Goal: Navigation & Orientation: Find specific page/section

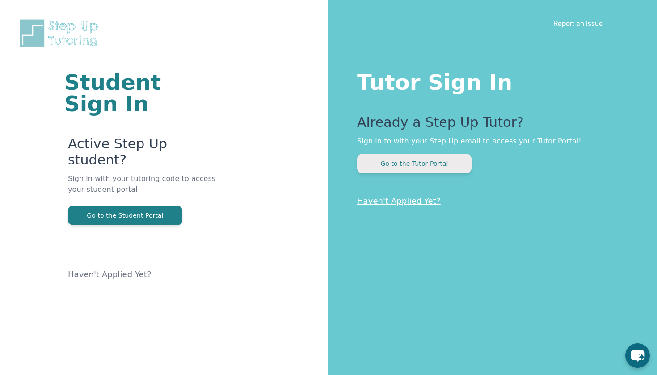
click at [407, 168] on button "Go to the Tutor Portal" at bounding box center [414, 164] width 114 height 20
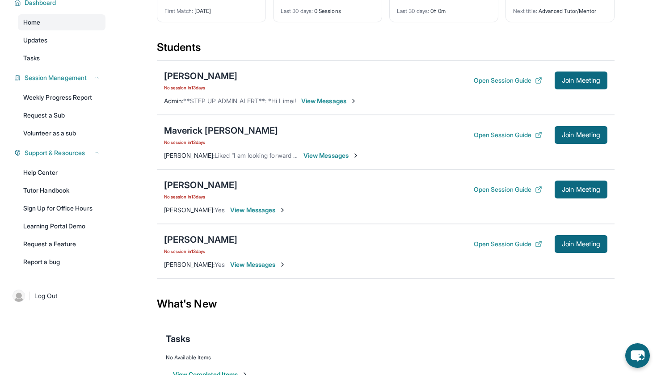
scroll to position [89, 0]
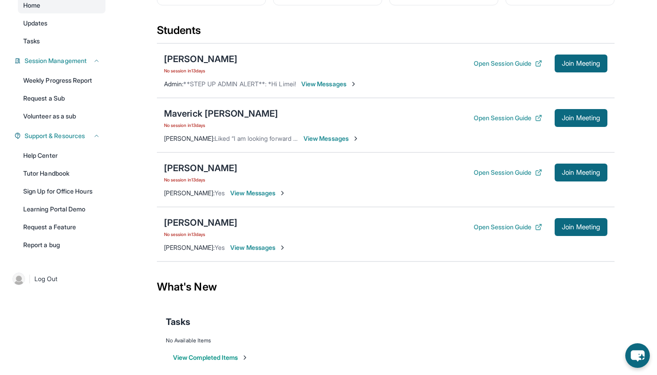
click at [343, 139] on span "View Messages" at bounding box center [331, 138] width 56 height 9
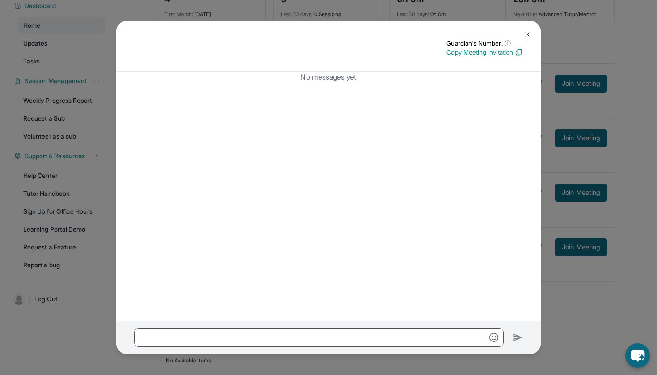
scroll to position [31, 0]
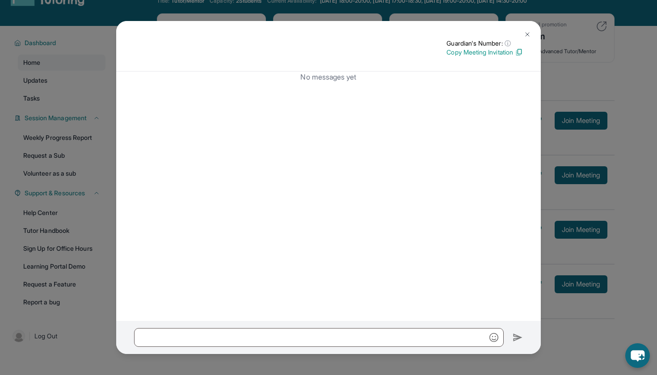
click at [525, 31] on img at bounding box center [527, 34] width 7 height 7
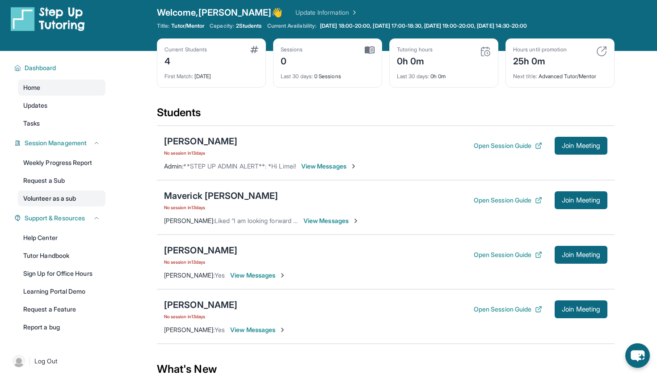
scroll to position [0, 0]
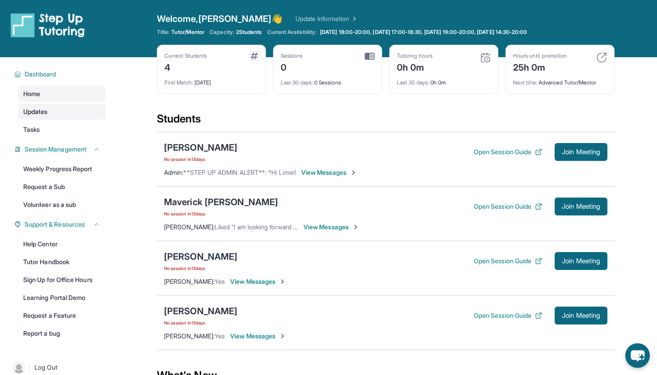
click at [64, 113] on link "Updates" at bounding box center [62, 112] width 88 height 16
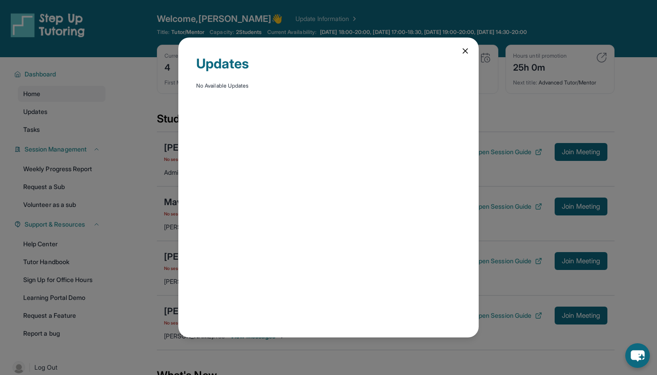
click at [454, 51] on div "Updates No Available Updates" at bounding box center [328, 188] width 300 height 300
click at [459, 50] on div "Updates No Available Updates" at bounding box center [328, 188] width 300 height 300
click at [462, 50] on icon at bounding box center [465, 50] width 9 height 9
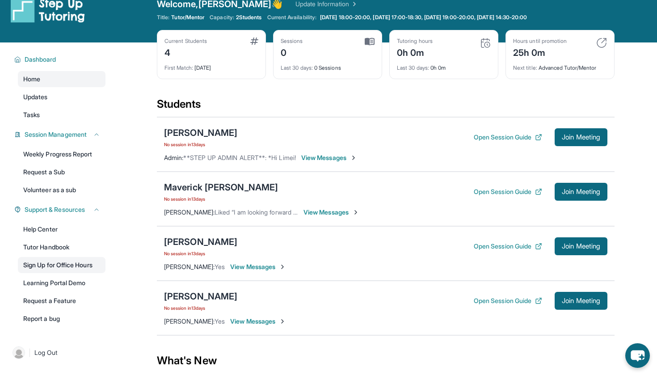
scroll to position [9, 0]
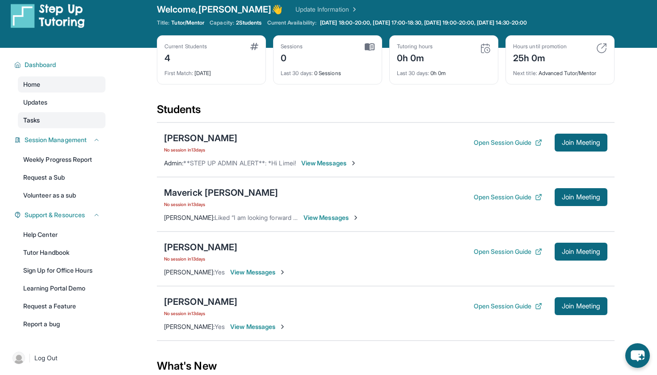
click at [48, 120] on link "Tasks" at bounding box center [62, 120] width 88 height 16
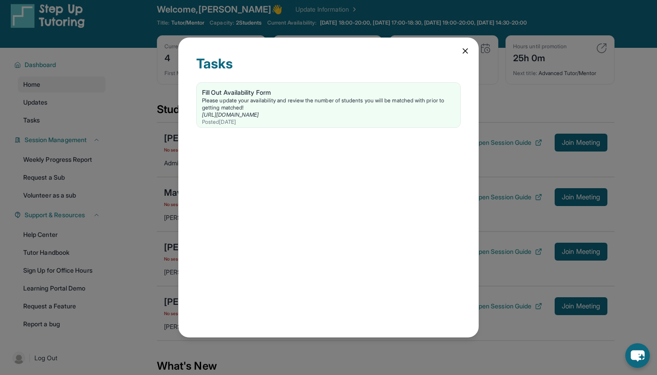
click at [469, 50] on icon at bounding box center [465, 50] width 9 height 9
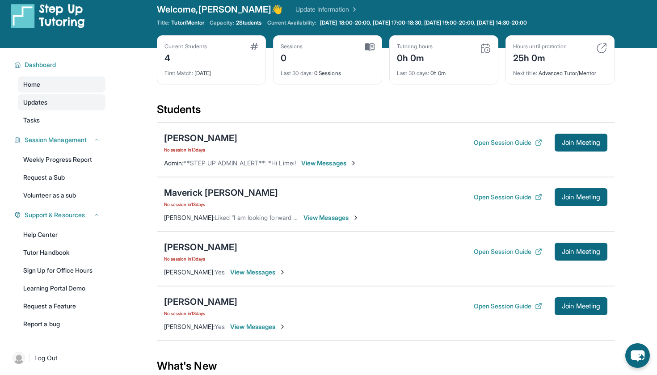
click at [25, 104] on span "Updates" at bounding box center [35, 102] width 25 height 9
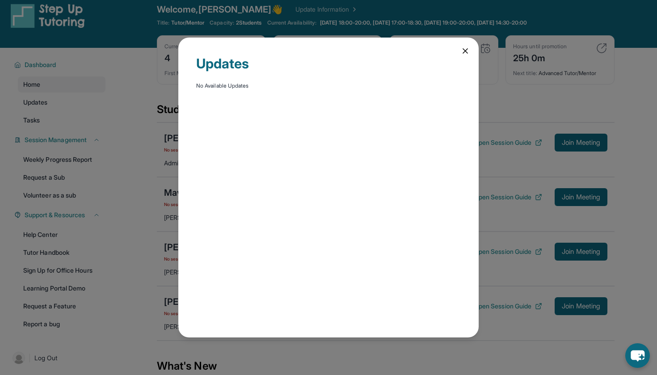
click at [465, 50] on icon at bounding box center [465, 51] width 4 height 4
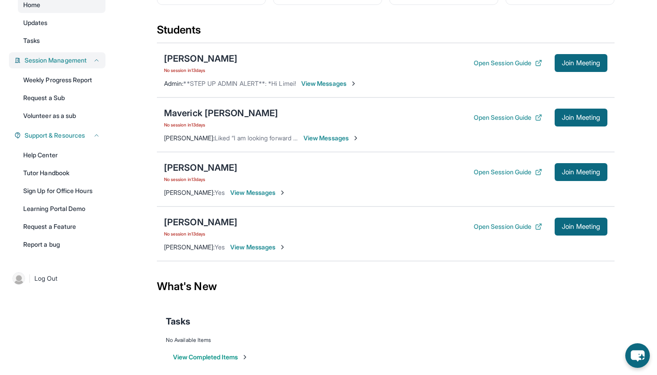
scroll to position [87, 0]
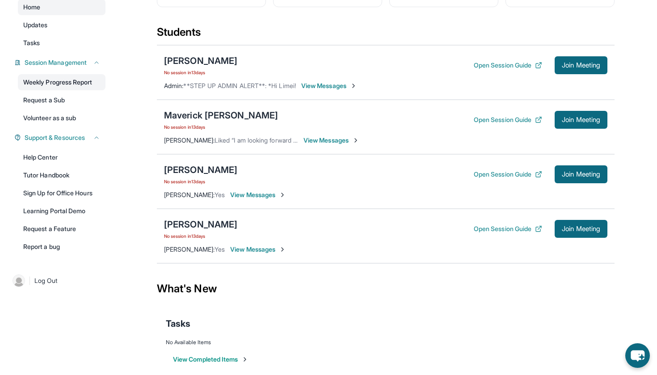
click at [67, 81] on link "Weekly Progress Report" at bounding box center [62, 82] width 88 height 16
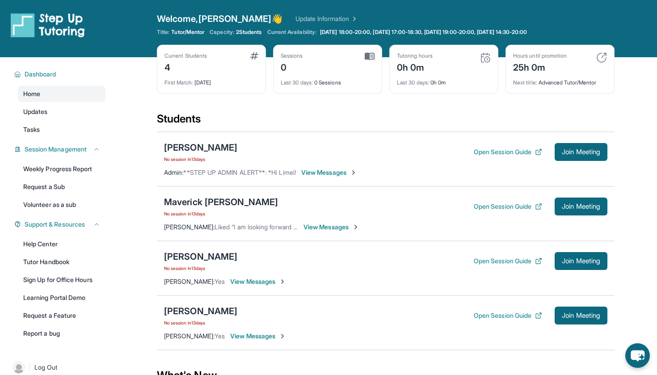
scroll to position [0, 0]
click at [30, 74] on span "Dashboard" at bounding box center [41, 74] width 32 height 9
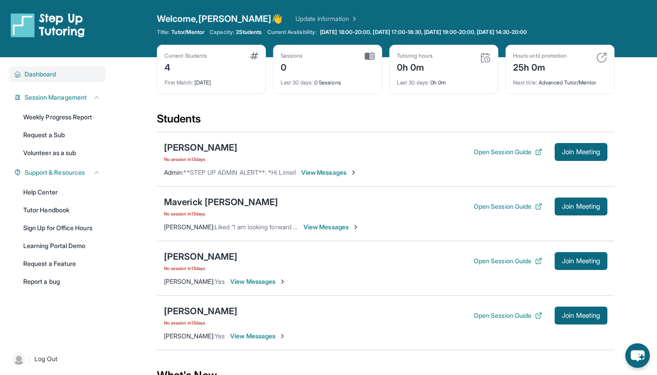
click at [30, 74] on span "Dashboard" at bounding box center [41, 74] width 32 height 9
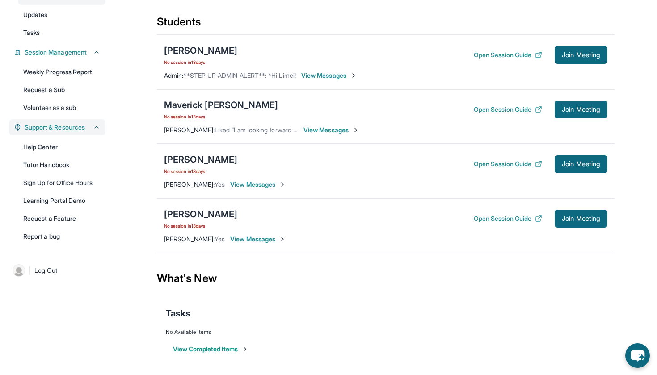
scroll to position [97, 0]
click at [53, 244] on link "Report a bug" at bounding box center [62, 236] width 88 height 16
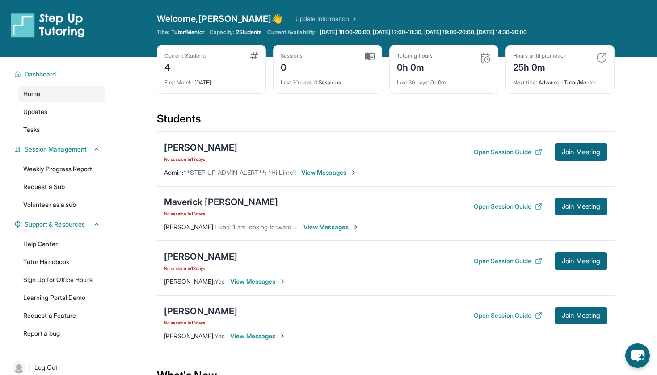
scroll to position [0, 0]
click at [80, 66] on div "Dashboard Home Updates Tasks Session Management Weekly Progress Report Request …" at bounding box center [57, 202] width 114 height 291
click at [43, 68] on div "Dashboard" at bounding box center [57, 74] width 97 height 16
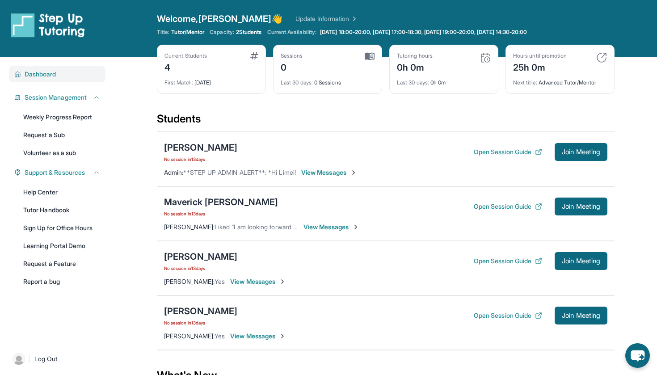
click at [48, 72] on span "Dashboard" at bounding box center [41, 74] width 32 height 9
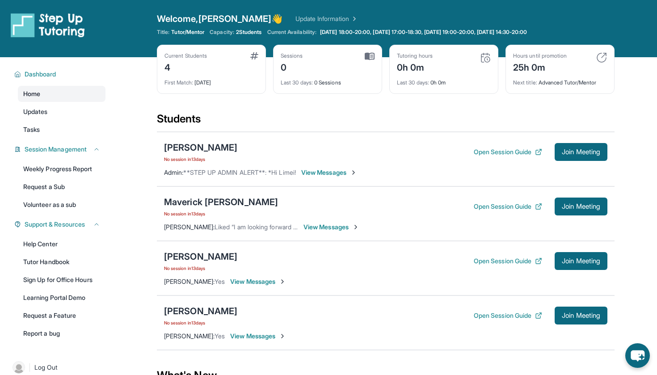
click at [55, 101] on link "Home" at bounding box center [62, 94] width 88 height 16
click at [73, 30] on img at bounding box center [48, 25] width 74 height 25
click at [47, 118] on link "Updates" at bounding box center [62, 112] width 88 height 16
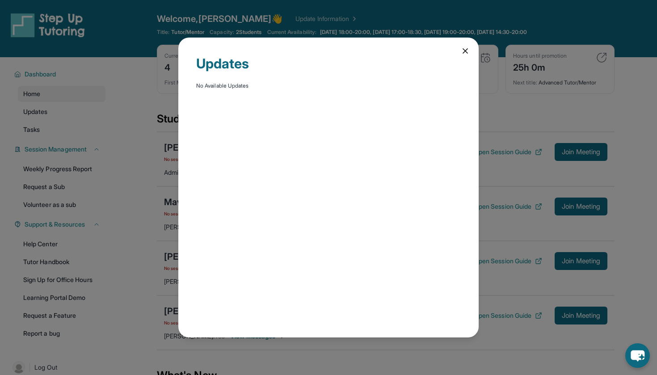
click at [460, 54] on div "Updates No Available Updates" at bounding box center [328, 188] width 300 height 300
click at [477, 52] on div "Updates No Available Updates" at bounding box center [328, 188] width 300 height 300
click at [464, 52] on icon at bounding box center [465, 51] width 4 height 4
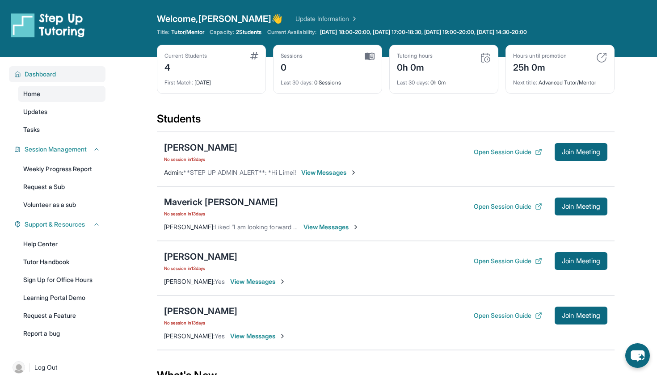
click at [42, 77] on span "Dashboard" at bounding box center [41, 74] width 32 height 9
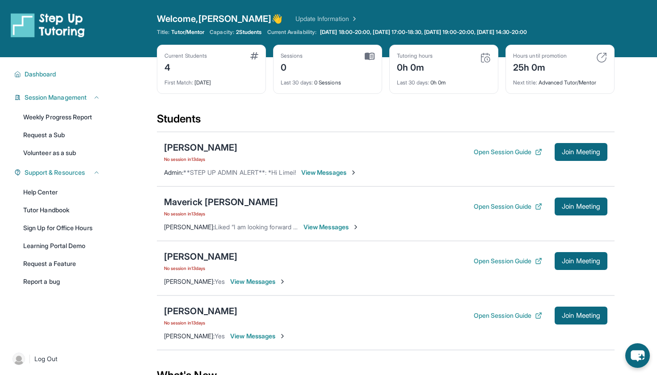
click at [63, 30] on img at bounding box center [48, 25] width 74 height 25
click at [22, 26] on img at bounding box center [48, 25] width 74 height 25
click at [35, 73] on span "Dashboard" at bounding box center [41, 74] width 32 height 9
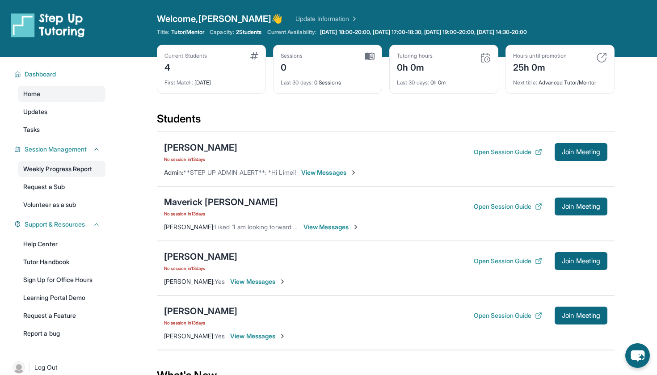
click at [53, 164] on link "Weekly Progress Report" at bounding box center [62, 169] width 88 height 16
click at [38, 17] on img at bounding box center [48, 25] width 74 height 25
click at [50, 21] on img at bounding box center [48, 25] width 74 height 25
click at [19, 21] on img at bounding box center [48, 25] width 74 height 25
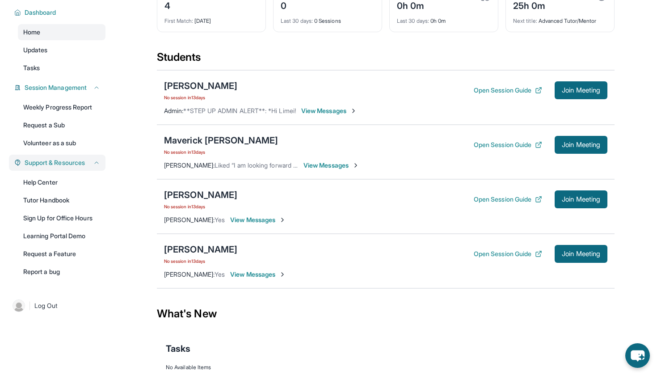
scroll to position [66, 0]
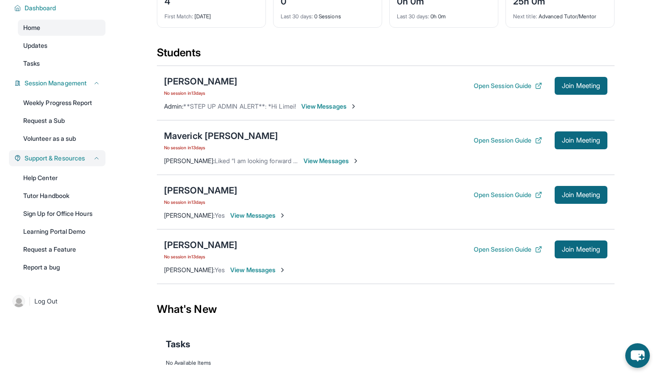
click at [95, 158] on icon at bounding box center [96, 158] width 7 height 7
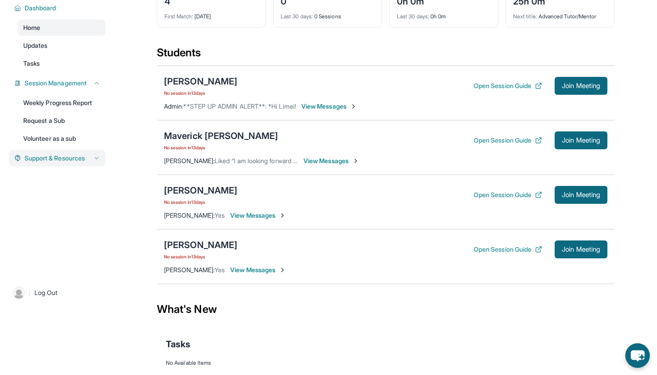
click at [96, 157] on icon at bounding box center [96, 158] width 7 height 7
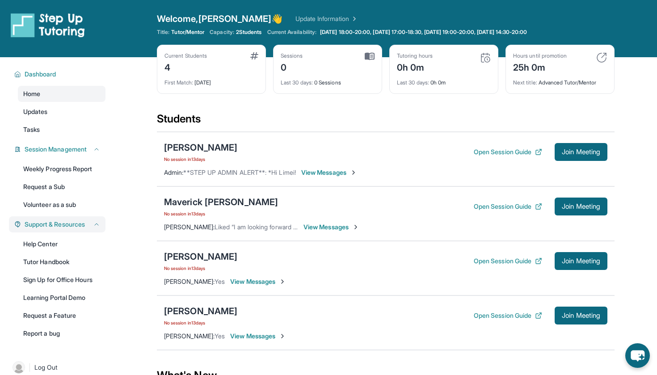
scroll to position [0, 0]
click at [22, 31] on img at bounding box center [48, 25] width 74 height 25
click at [318, 18] on link "Update Information" at bounding box center [326, 18] width 63 height 9
click at [36, 73] on span "Dashboard" at bounding box center [41, 74] width 32 height 9
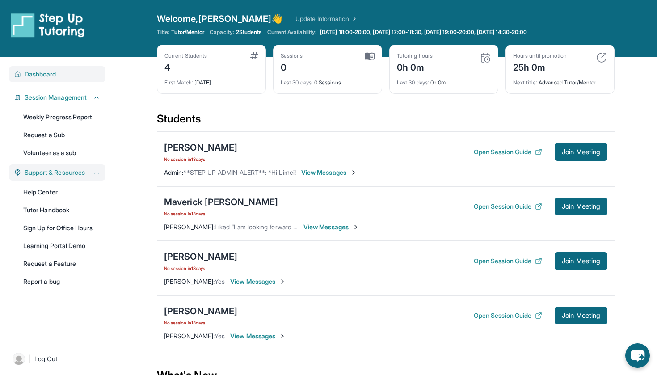
click at [36, 73] on span "Dashboard" at bounding box center [41, 74] width 32 height 9
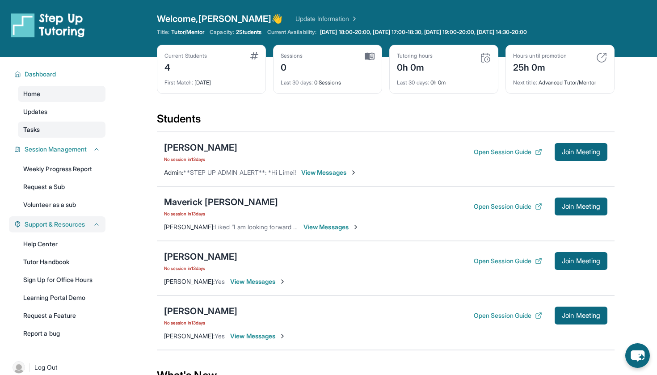
click at [50, 130] on link "Tasks" at bounding box center [62, 130] width 88 height 16
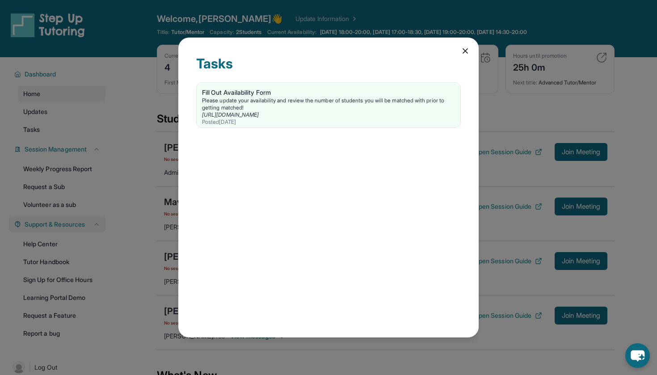
click at [464, 52] on icon at bounding box center [465, 50] width 9 height 9
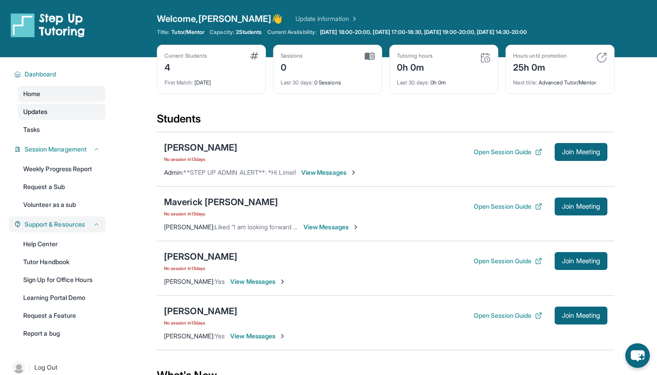
click at [39, 118] on link "Updates" at bounding box center [62, 112] width 88 height 16
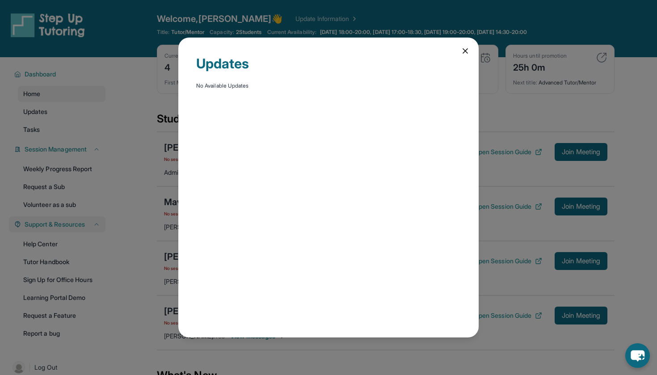
click at [55, 105] on div "Updates No Available Updates" at bounding box center [328, 187] width 657 height 375
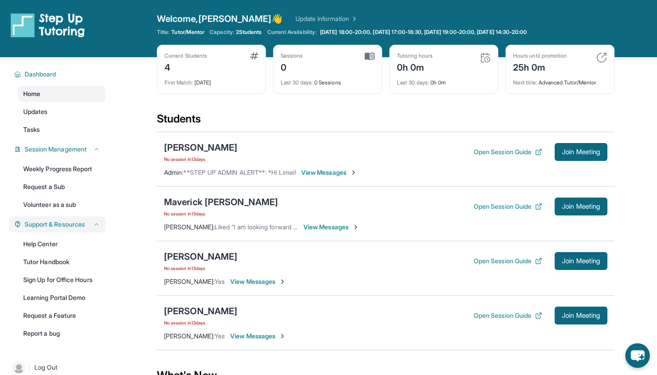
click at [68, 95] on link "Home" at bounding box center [62, 94] width 88 height 16
click at [53, 95] on link "Home" at bounding box center [62, 94] width 88 height 16
click at [112, 66] on div "Dashboard Home Updates Tasks Session Management Weekly Progress Report Request …" at bounding box center [57, 202] width 114 height 291
drag, startPoint x: 108, startPoint y: 65, endPoint x: 104, endPoint y: 127, distance: 62.3
click at [104, 127] on div "Dashboard Home Updates Tasks Session Management Weekly Progress Report Request …" at bounding box center [57, 202] width 114 height 291
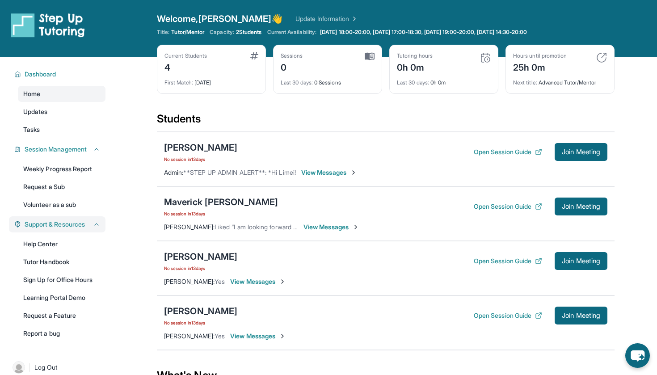
click at [134, 126] on main "Current Students 4 First Match : 13 days ago Sessions 0 Last 30 days : 0 Sessio…" at bounding box center [385, 264] width 543 height 415
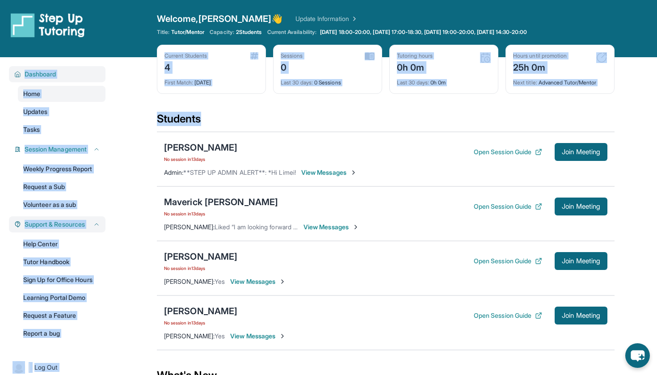
drag, startPoint x: 134, startPoint y: 127, endPoint x: 9, endPoint y: 71, distance: 136.8
click at [10, 71] on div "Open sidebar Welcome, Annesha 👋 Update Information Title: Tutor/Mentor Capacity…" at bounding box center [328, 236] width 657 height 472
click at [3, 62] on div "Dashboard Home Updates Tasks Session Management Weekly Progress Report Request …" at bounding box center [57, 202] width 114 height 291
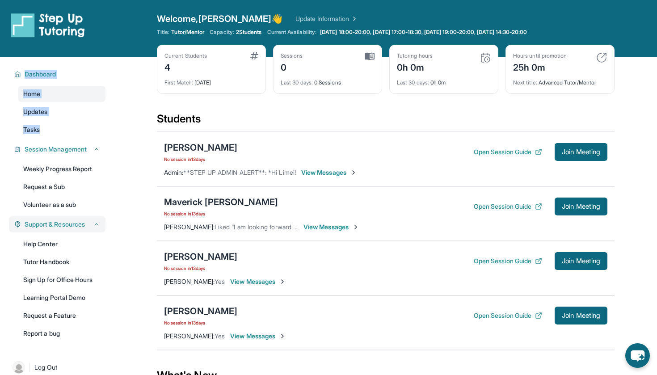
drag, startPoint x: 3, startPoint y: 61, endPoint x: 107, endPoint y: 127, distance: 123.8
click at [107, 127] on div "Dashboard Home Updates Tasks Session Management Weekly Progress Report Request …" at bounding box center [57, 202] width 114 height 291
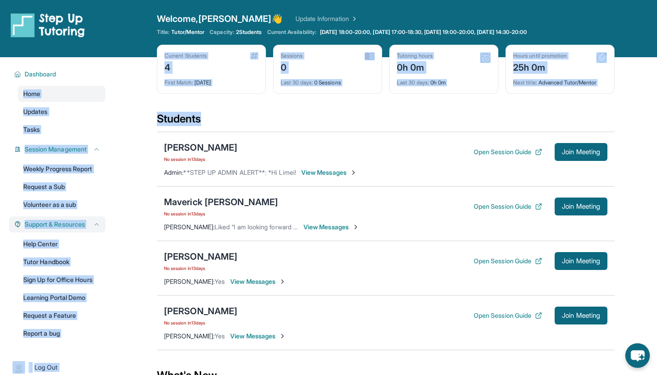
drag, startPoint x: 126, startPoint y: 127, endPoint x: 0, endPoint y: 91, distance: 130.2
click at [0, 91] on div "Open sidebar Welcome, Annesha 👋 Update Information Title: Tutor/Mentor Capacity…" at bounding box center [328, 236] width 657 height 472
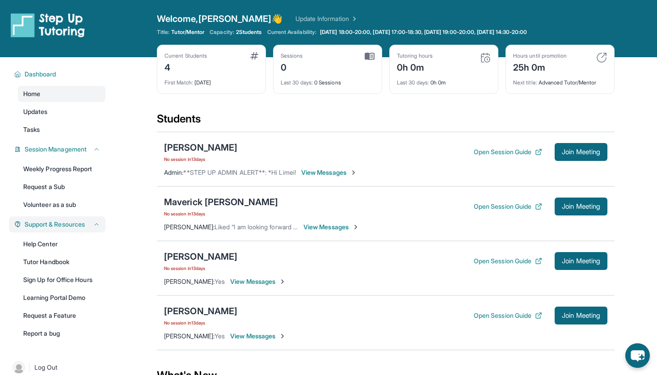
click at [0, 67] on div "Dashboard Home Updates Tasks Session Management Weekly Progress Report Request …" at bounding box center [57, 202] width 114 height 291
click at [122, 85] on main "Current Students 4 First Match : 13 days ago Sessions 0 Last 30 days : 0 Sessio…" at bounding box center [385, 264] width 543 height 415
click at [53, 95] on link "Home" at bounding box center [62, 94] width 88 height 16
click at [50, 82] on div "Dashboard" at bounding box center [57, 74] width 97 height 16
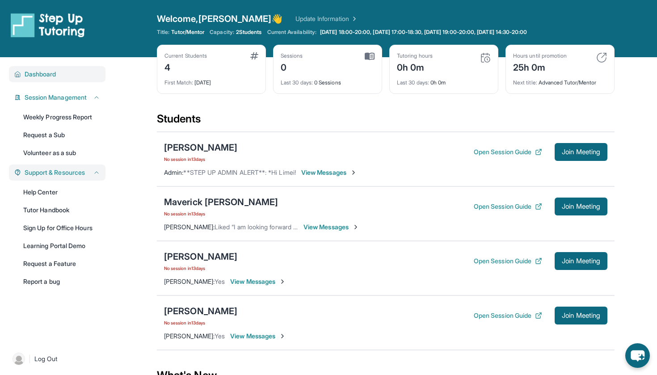
click at [41, 80] on div "Dashboard" at bounding box center [57, 74] width 97 height 16
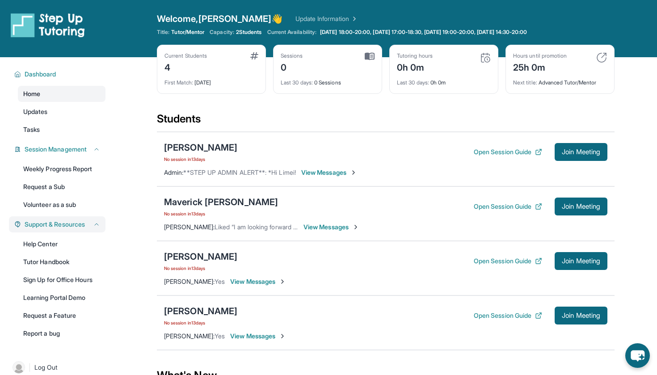
click at [46, 100] on link "Home" at bounding box center [62, 94] width 88 height 16
click at [84, 81] on div "Dashboard" at bounding box center [57, 74] width 97 height 16
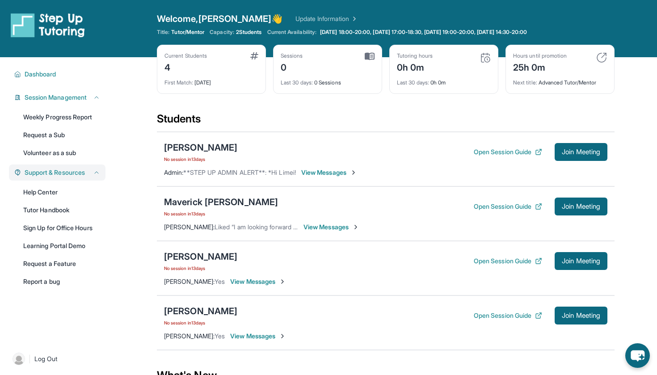
click at [85, 63] on div "Dashboard Home Updates Tasks Session Management Weekly Progress Report Request …" at bounding box center [57, 198] width 114 height 283
click at [85, 69] on div "Dashboard" at bounding box center [57, 74] width 97 height 16
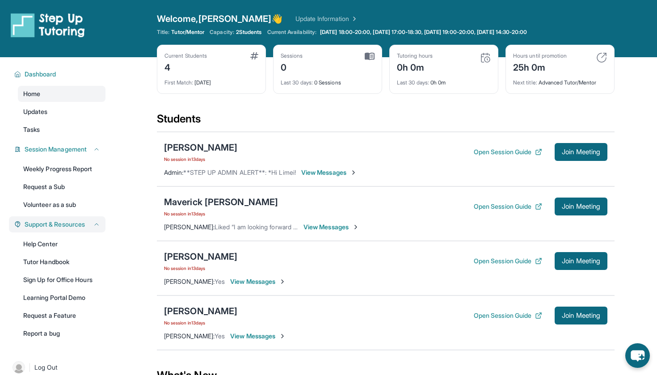
click at [144, 67] on main "Current Students 4 First Match : 13 days ago Sessions 0 Last 30 days : 0 Sessio…" at bounding box center [385, 264] width 543 height 415
drag, startPoint x: 210, startPoint y: 30, endPoint x: 164, endPoint y: 29, distance: 46.1
click at [164, 29] on div "Title: Tutor/Mentor Capacity: 2 Students Current Availability: Monday 18:00-20:…" at bounding box center [386, 32] width 458 height 7
click at [154, 30] on div "Open sidebar Welcome, Annesha 👋 Update Information Title: Tutor/Mentor Capacity…" at bounding box center [328, 28] width 657 height 57
drag, startPoint x: 153, startPoint y: 30, endPoint x: 211, endPoint y: 29, distance: 57.2
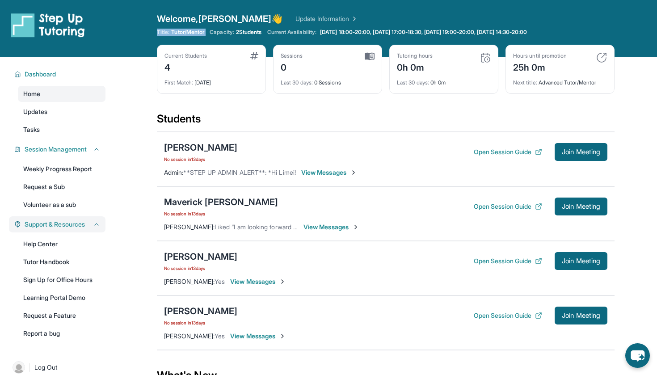
click at [211, 29] on div "Open sidebar Welcome, Annesha 👋 Update Information Title: Tutor/Mentor Capacity…" at bounding box center [328, 28] width 657 height 57
click at [211, 29] on div "Title: Tutor/Mentor Capacity: 2 Students Current Availability: Monday 18:00-20:…" at bounding box center [386, 32] width 458 height 7
drag, startPoint x: 211, startPoint y: 35, endPoint x: 154, endPoint y: 29, distance: 57.1
click at [154, 29] on div "Open sidebar Welcome, Annesha 👋 Update Information Title: Tutor/Mentor Capacity…" at bounding box center [328, 28] width 657 height 57
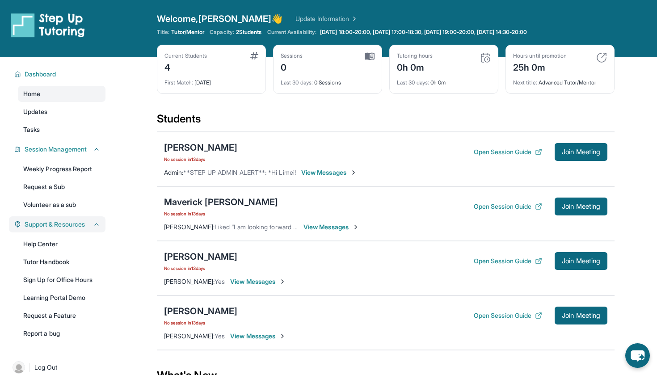
click at [17, 21] on img at bounding box center [48, 25] width 74 height 25
click at [644, 13] on div "Open sidebar Welcome, Annesha 👋 Update Information Title: Tutor/Mentor Capacity…" at bounding box center [328, 28] width 657 height 57
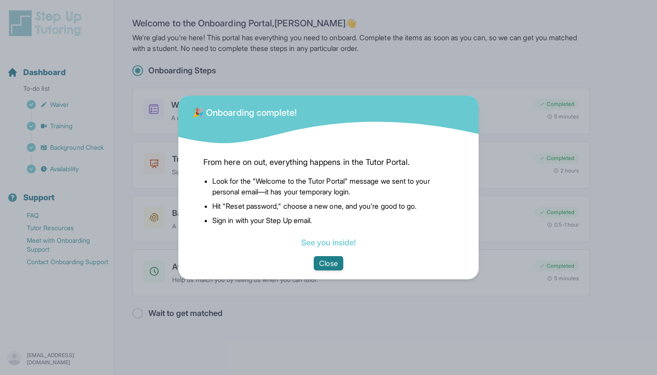
click at [337, 263] on button "Close" at bounding box center [328, 263] width 29 height 14
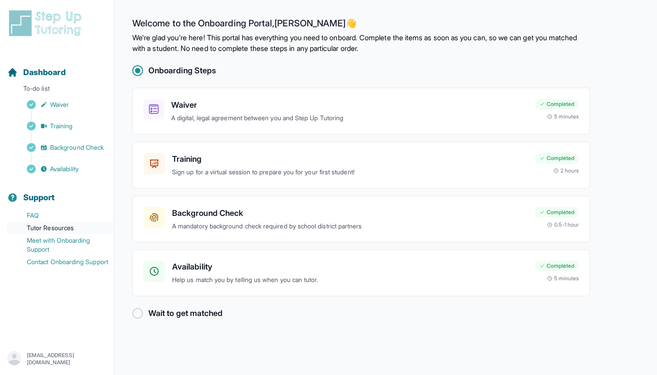
click at [51, 228] on link "Tutor Resources" at bounding box center [60, 228] width 107 height 13
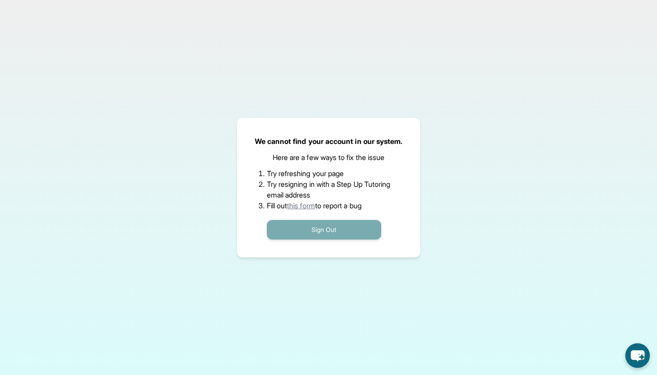
click at [315, 232] on button "Sign Out" at bounding box center [324, 230] width 114 height 20
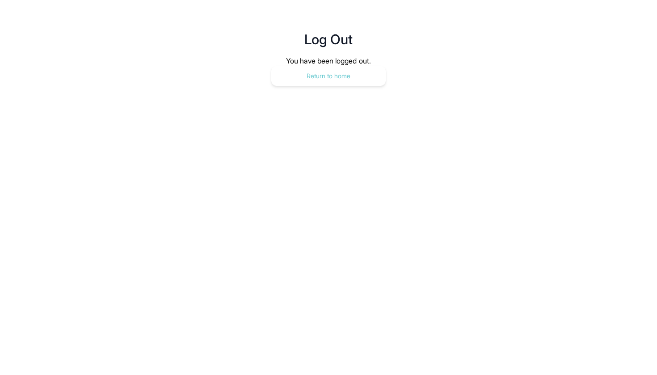
click at [315, 84] on button "Return to home" at bounding box center [328, 76] width 114 height 20
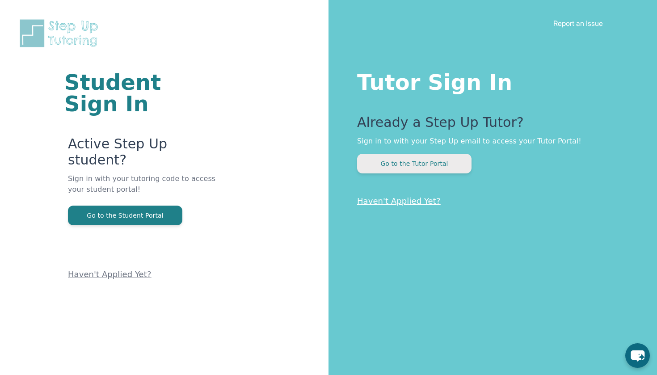
click at [404, 167] on button "Go to the Tutor Portal" at bounding box center [414, 164] width 114 height 20
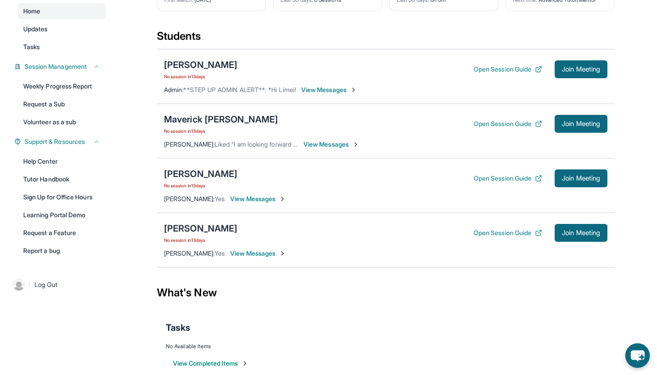
scroll to position [84, 0]
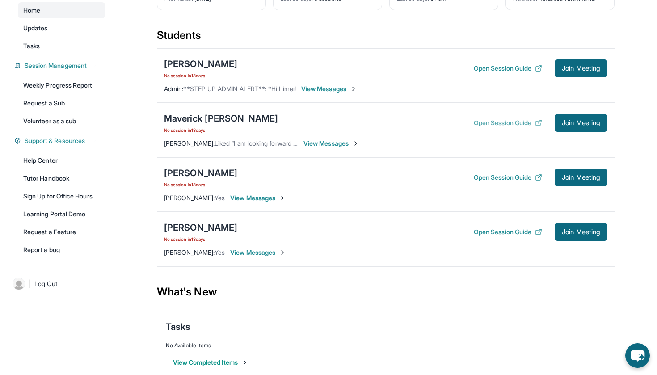
click at [507, 122] on button "Open Session Guide" at bounding box center [508, 122] width 68 height 9
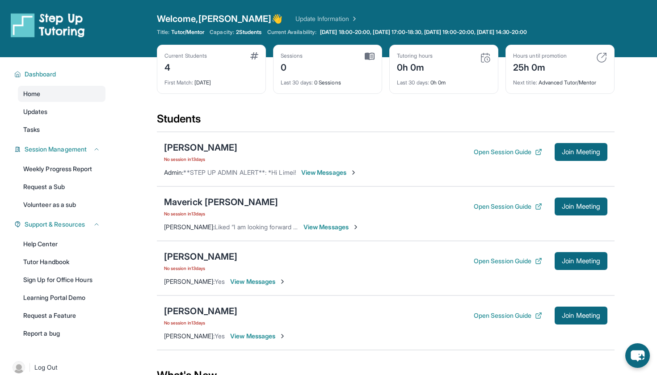
scroll to position [0, 0]
